Goal: Use online tool/utility: Use online tool/utility

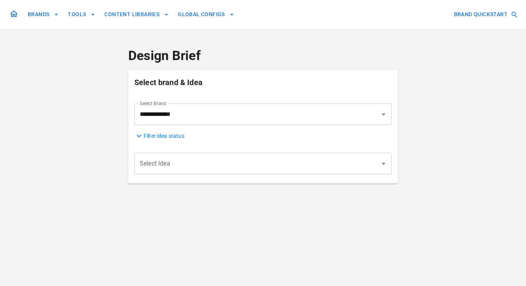
click at [260, 163] on input "Select Idea" at bounding box center [257, 163] width 239 height 15
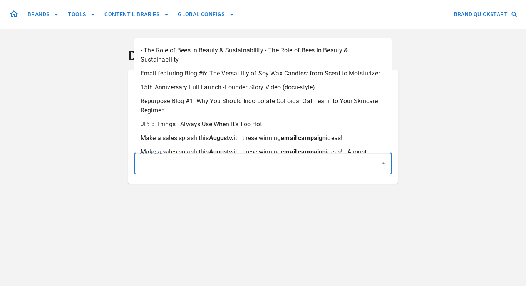
scroll to position [2598, 0]
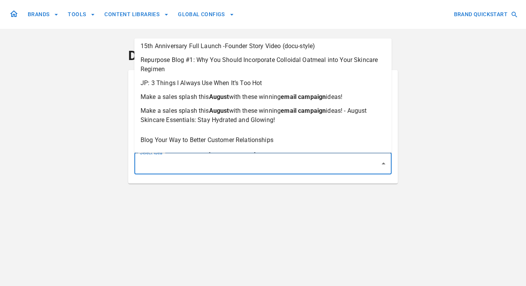
click at [23, 168] on div "**********" at bounding box center [263, 143] width 526 height 286
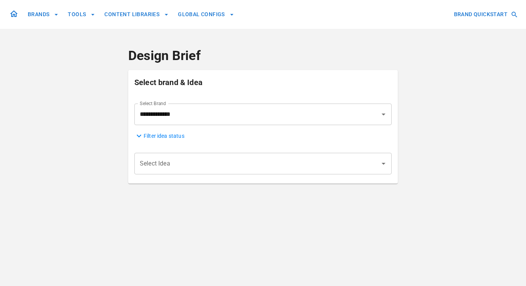
click at [192, 159] on input "Select Idea" at bounding box center [257, 163] width 239 height 15
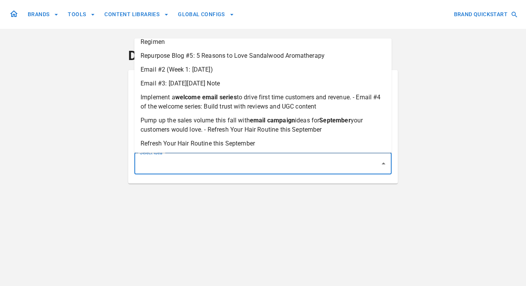
scroll to position [1831, 0]
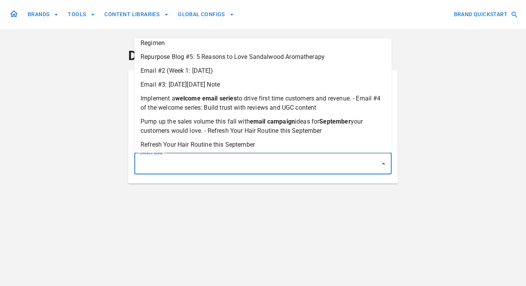
click at [102, 124] on div "**********" at bounding box center [263, 143] width 526 height 286
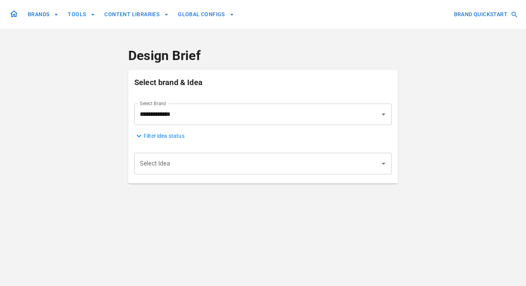
click at [238, 162] on input "Select Idea" at bounding box center [257, 163] width 239 height 15
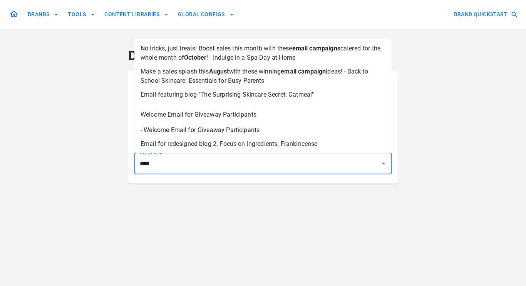
type input "*****"
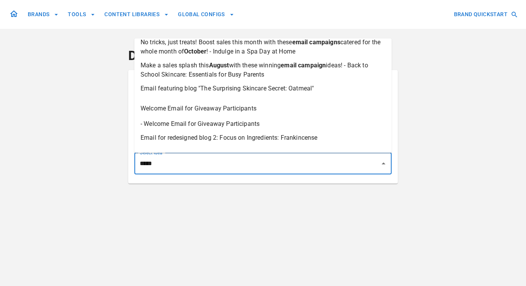
scroll to position [7, 0]
click at [262, 94] on li "Email featuring blog "The Surprising Skincare Secret: Oatmeal"" at bounding box center [262, 88] width 257 height 14
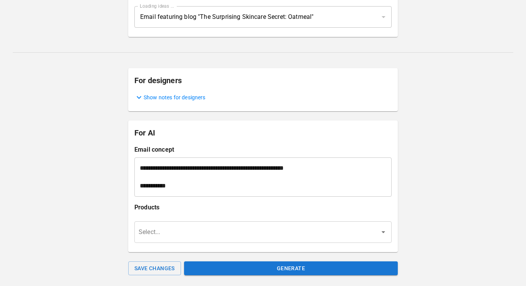
scroll to position [159, 0]
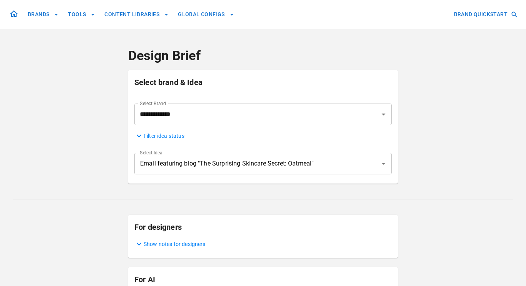
scroll to position [159, 0]
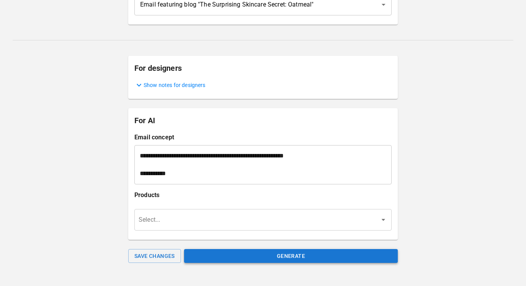
click at [263, 253] on button "Generate" at bounding box center [291, 256] width 214 height 14
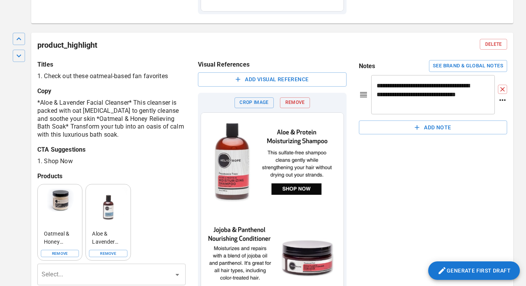
scroll to position [828, 0]
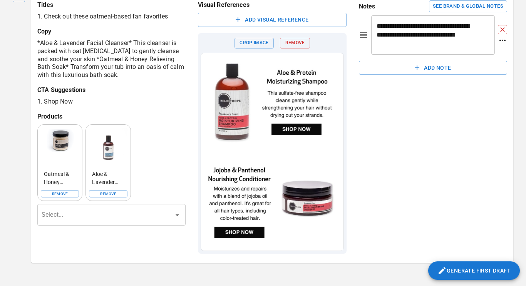
click at [465, 272] on button "Generate First Draft" at bounding box center [474, 270] width 92 height 18
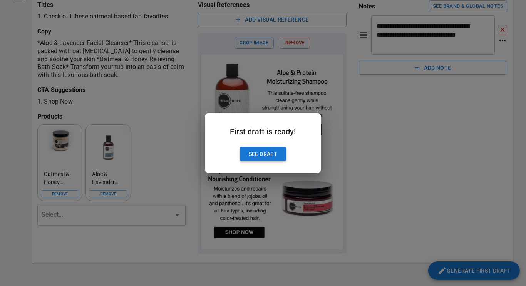
click at [265, 153] on button "See Draft" at bounding box center [263, 154] width 46 height 14
